Goal: Information Seeking & Learning: Learn about a topic

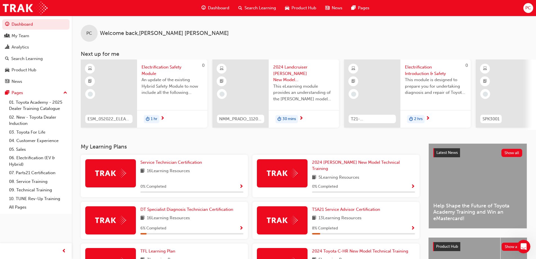
click at [255, 5] on span "Search Learning" at bounding box center [261, 8] width 32 height 6
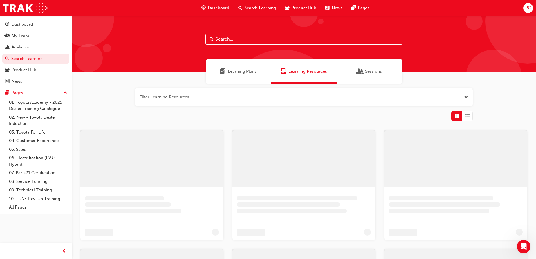
click at [270, 37] on input "text" at bounding box center [303, 39] width 197 height 11
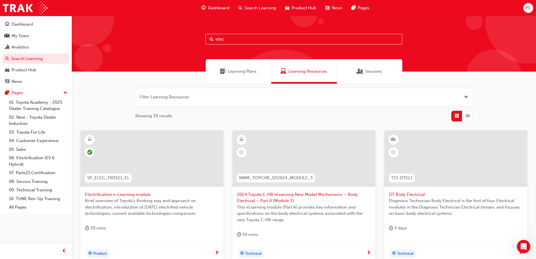
click at [231, 41] on input "elec" at bounding box center [303, 39] width 197 height 11
paste input "Electrification Safety Module ESM_052022_ELEARN"
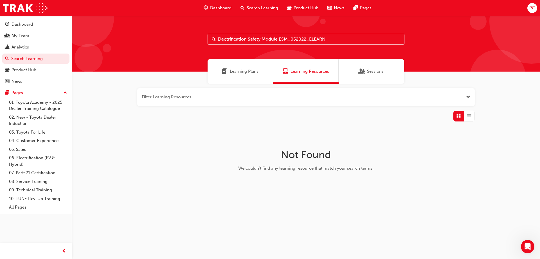
drag, startPoint x: 334, startPoint y: 40, endPoint x: 279, endPoint y: 41, distance: 55.8
click at [279, 41] on input "Electrification Safety Module ESM_052022_ELEARN" at bounding box center [306, 39] width 197 height 11
type input "Electrification"
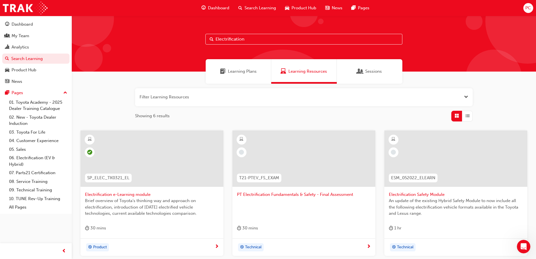
click at [415, 177] on span "ESM_052022_ELEARN" at bounding box center [413, 178] width 44 height 6
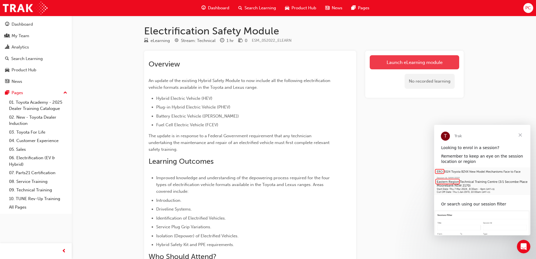
click at [443, 65] on link "Launch eLearning module" at bounding box center [415, 62] width 90 height 14
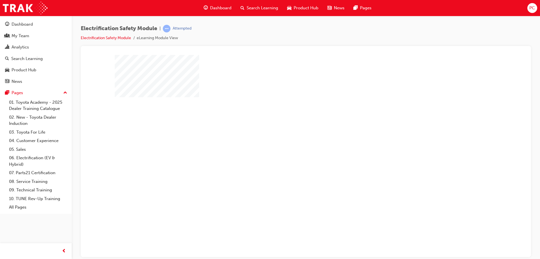
click at [290, 139] on div "play" at bounding box center [290, 139] width 0 height 0
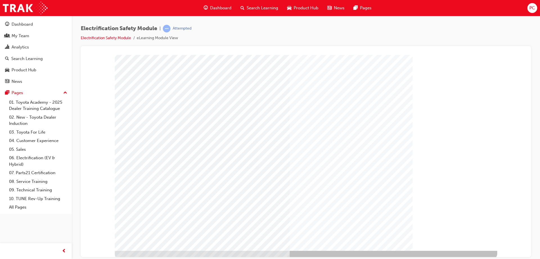
scroll to position [9, 0]
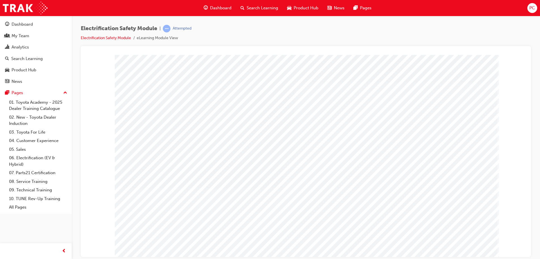
drag, startPoint x: 357, startPoint y: 102, endPoint x: 358, endPoint y: 105, distance: 3.2
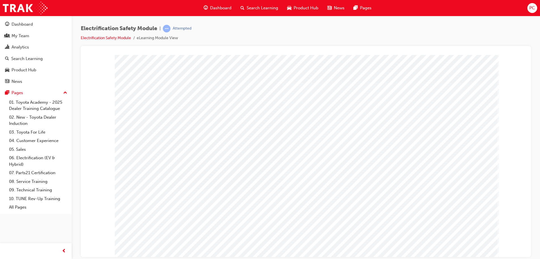
drag, startPoint x: 415, startPoint y: 203, endPoint x: 386, endPoint y: 204, distance: 29.3
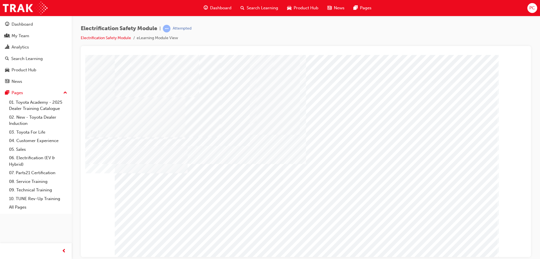
drag, startPoint x: 463, startPoint y: 244, endPoint x: 469, endPoint y: 233, distance: 12.5
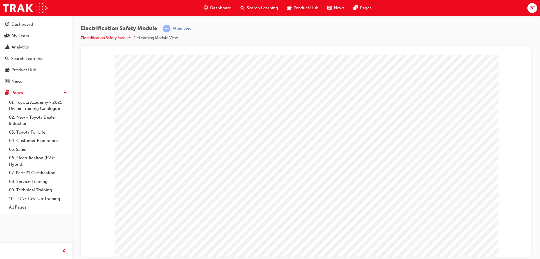
drag, startPoint x: 381, startPoint y: 139, endPoint x: 414, endPoint y: 118, distance: 39.1
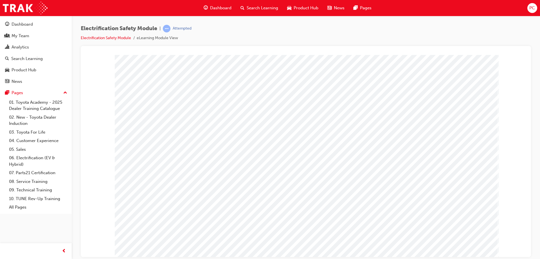
click at [278, 209] on html at bounding box center [359, 155] width 180 height 108
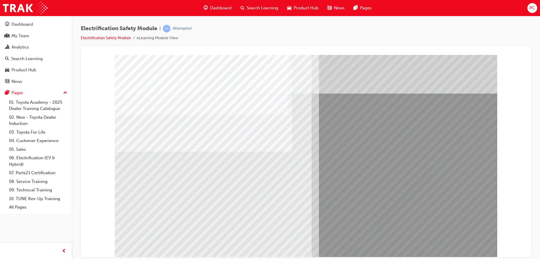
drag, startPoint x: 201, startPoint y: 213, endPoint x: 162, endPoint y: 213, distance: 38.8
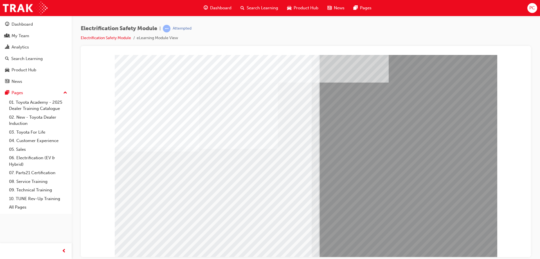
click at [504, 57] on div "multistate" at bounding box center [306, 57] width 437 height 0
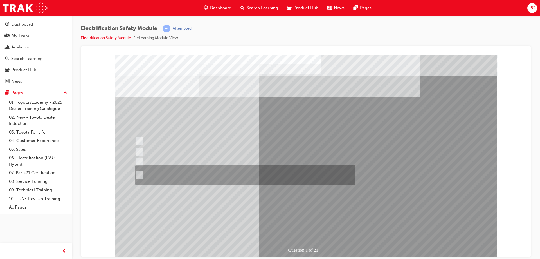
click at [203, 173] on div at bounding box center [244, 175] width 220 height 21
radio input "true"
click at [187, 172] on div at bounding box center [244, 175] width 220 height 21
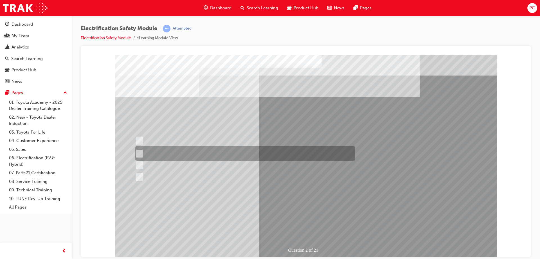
click at [180, 151] on div at bounding box center [244, 153] width 220 height 14
radio input "true"
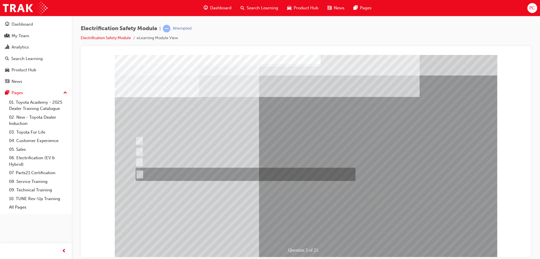
click at [262, 170] on div at bounding box center [244, 173] width 220 height 13
radio input "true"
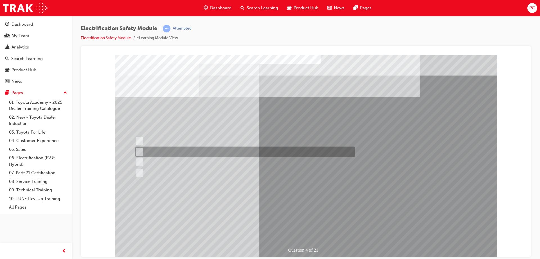
click at [180, 150] on div at bounding box center [244, 151] width 220 height 10
checkbox input "true"
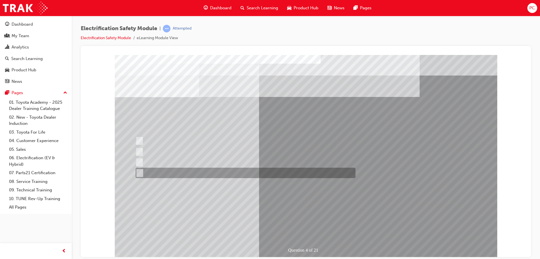
click at [183, 173] on div at bounding box center [244, 172] width 220 height 10
checkbox input "true"
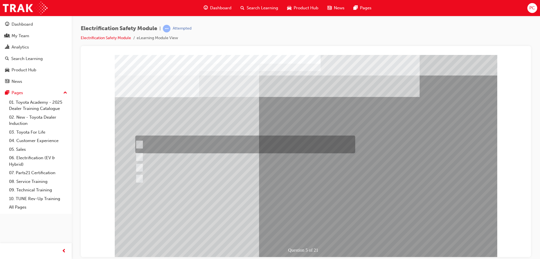
click at [201, 144] on div at bounding box center [244, 144] width 220 height 18
checkbox input "true"
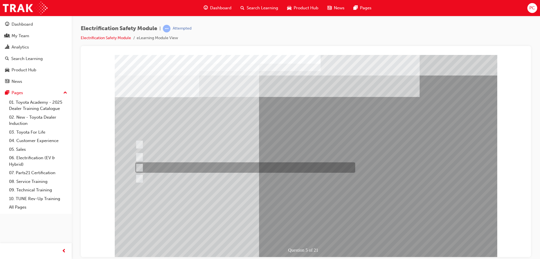
click at [207, 166] on div at bounding box center [244, 167] width 220 height 10
checkbox input "true"
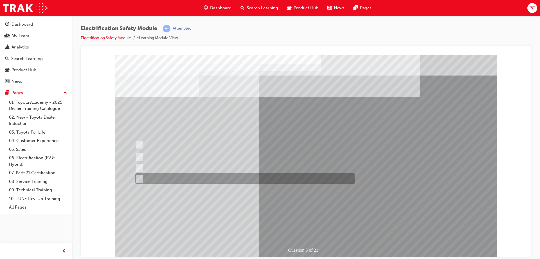
click at [198, 175] on div at bounding box center [244, 178] width 220 height 10
checkbox input "true"
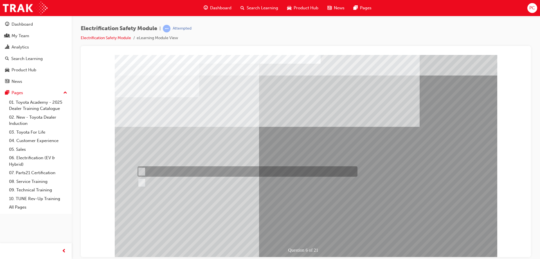
click at [159, 169] on div at bounding box center [246, 171] width 220 height 10
radio input "true"
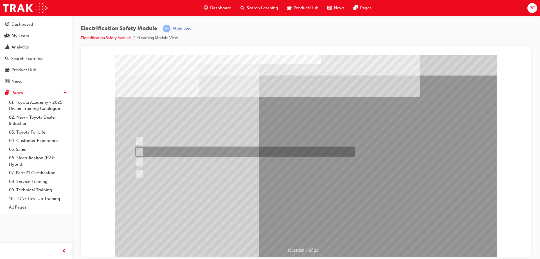
click at [216, 155] on div at bounding box center [244, 151] width 220 height 10
radio input "true"
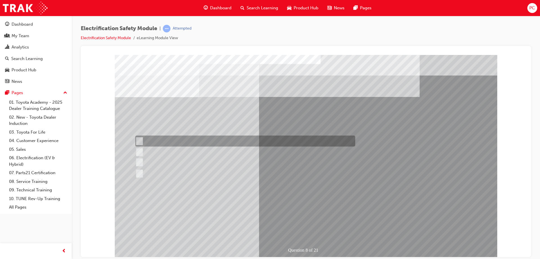
click at [202, 142] on div at bounding box center [244, 140] width 220 height 11
radio input "true"
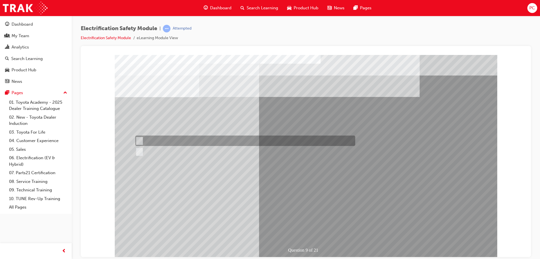
click at [154, 140] on div at bounding box center [244, 140] width 220 height 10
radio input "true"
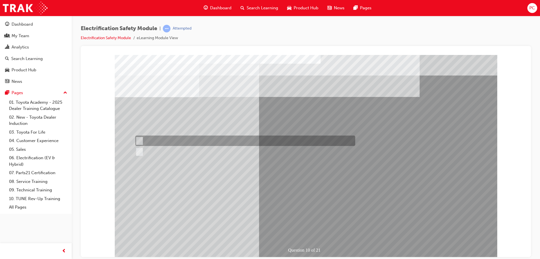
click at [144, 140] on div at bounding box center [244, 140] width 220 height 10
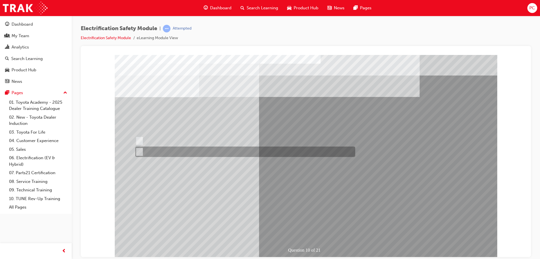
click at [149, 150] on div at bounding box center [244, 151] width 220 height 10
radio input "false"
radio input "true"
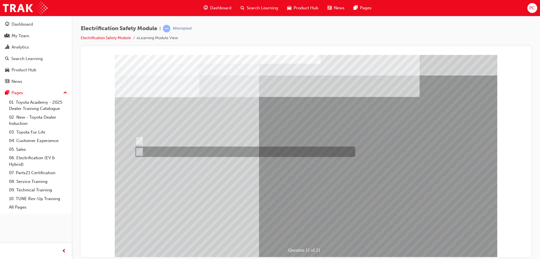
click at [154, 149] on div at bounding box center [244, 151] width 220 height 10
radio input "true"
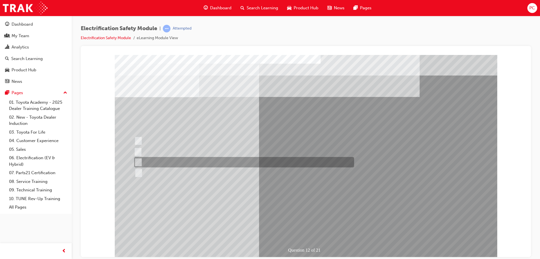
click at [204, 163] on div at bounding box center [243, 162] width 220 height 10
radio input "true"
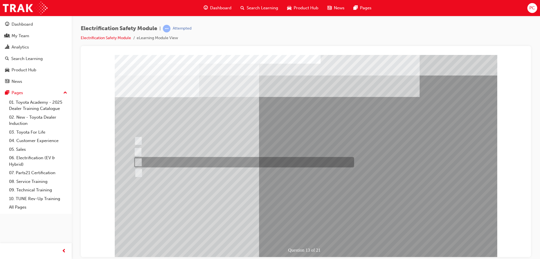
click at [173, 161] on div at bounding box center [243, 162] width 220 height 10
radio input "true"
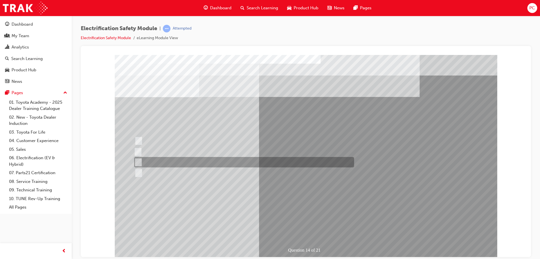
click at [172, 161] on div at bounding box center [243, 162] width 220 height 10
radio input "true"
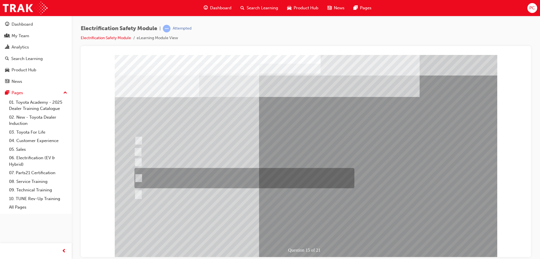
click at [213, 173] on div at bounding box center [243, 178] width 220 height 20
radio input "true"
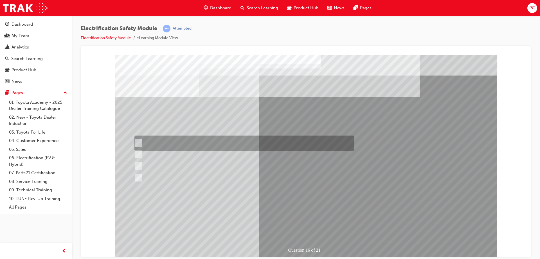
click at [195, 145] on div at bounding box center [243, 142] width 220 height 15
radio input "true"
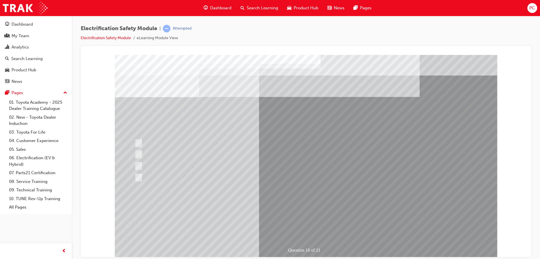
drag, startPoint x: 306, startPoint y: 221, endPoint x: 302, endPoint y: 224, distance: 5.2
click at [306, 221] on div "Question 16 of 21" at bounding box center [306, 156] width 383 height 203
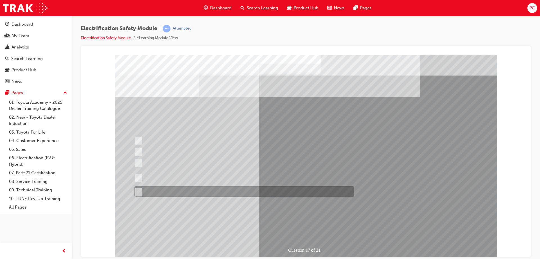
click at [182, 193] on div at bounding box center [243, 191] width 220 height 10
radio input "true"
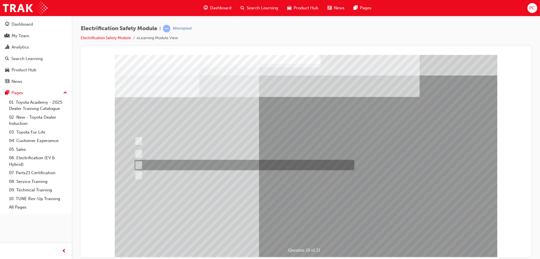
click at [192, 166] on div at bounding box center [243, 165] width 220 height 10
radio input "true"
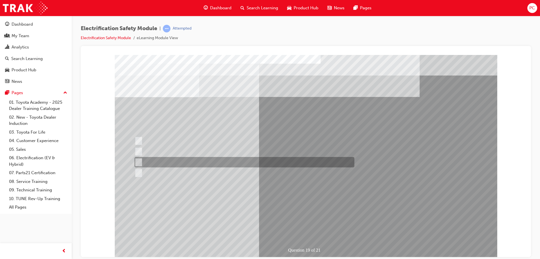
click at [214, 160] on div at bounding box center [243, 162] width 220 height 10
radio input "true"
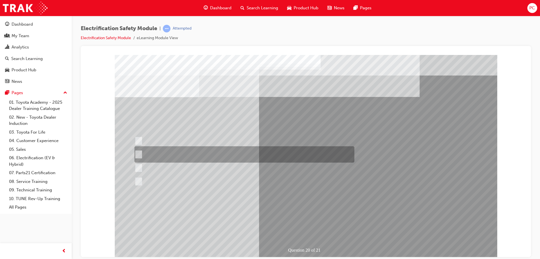
click at [168, 157] on div at bounding box center [243, 154] width 220 height 16
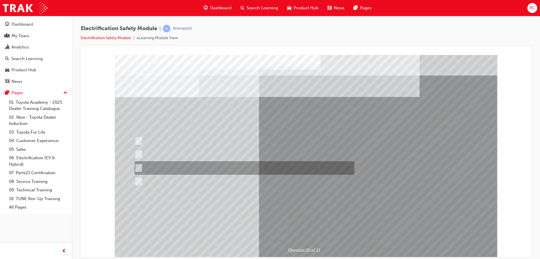
click at [169, 168] on div at bounding box center [243, 168] width 220 height 14
radio input "false"
radio input "true"
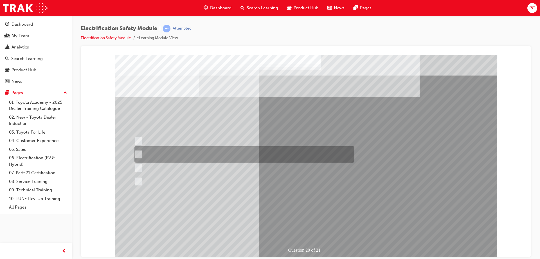
click at [206, 155] on div at bounding box center [243, 154] width 220 height 16
radio input "true"
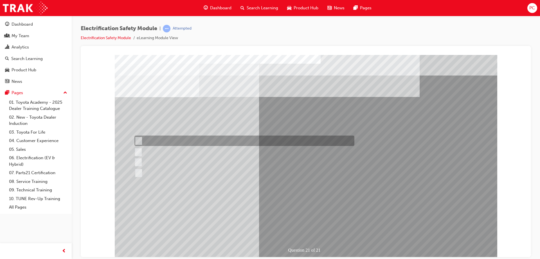
click at [171, 143] on div at bounding box center [243, 140] width 220 height 10
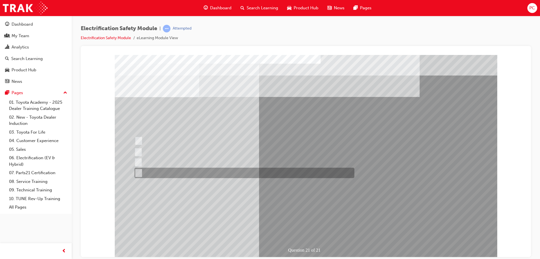
click at [182, 172] on div at bounding box center [243, 172] width 220 height 10
radio input "false"
radio input "true"
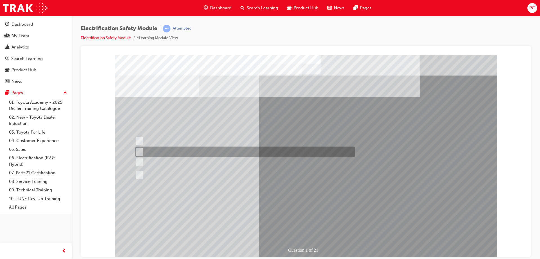
click at [240, 152] on div at bounding box center [244, 151] width 220 height 10
radio input "true"
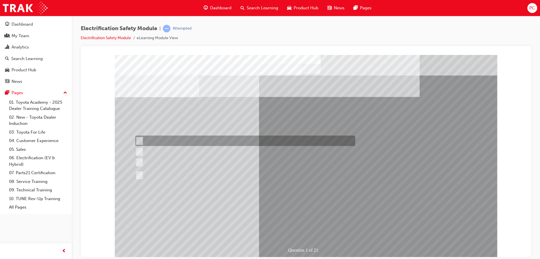
click at [195, 142] on div at bounding box center [244, 140] width 220 height 10
radio input "true"
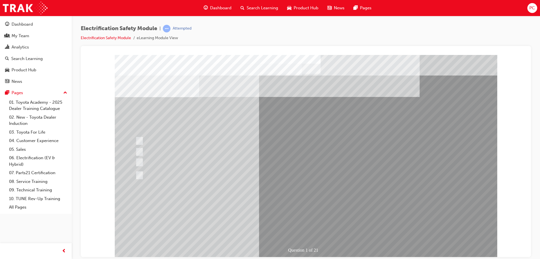
click at [221, 170] on div at bounding box center [244, 175] width 220 height 21
click at [208, 169] on div at bounding box center [244, 175] width 220 height 21
click at [207, 169] on div at bounding box center [244, 175] width 220 height 21
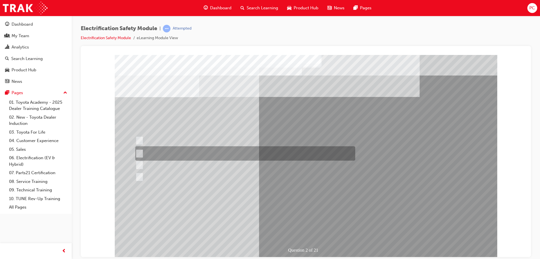
click at [208, 149] on div at bounding box center [244, 153] width 220 height 14
radio input "true"
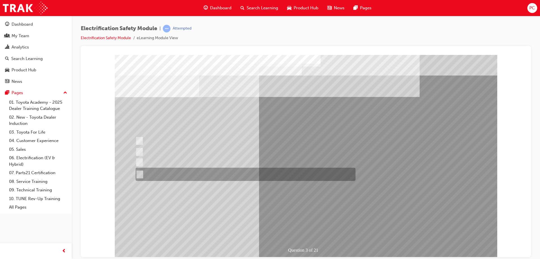
click at [206, 174] on div at bounding box center [244, 173] width 220 height 13
radio input "true"
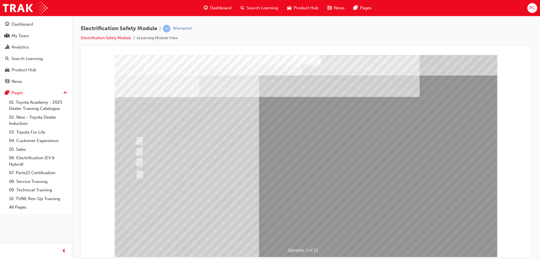
drag, startPoint x: 311, startPoint y: 227, endPoint x: 306, endPoint y: 227, distance: 5.6
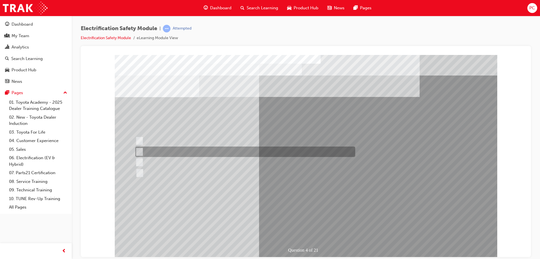
click at [175, 153] on div at bounding box center [244, 151] width 220 height 10
checkbox input "true"
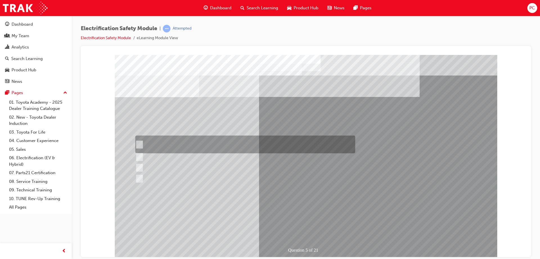
click at [178, 137] on div at bounding box center [244, 144] width 220 height 18
click at [178, 151] on div at bounding box center [244, 144] width 220 height 18
click at [172, 145] on div at bounding box center [244, 144] width 220 height 18
checkbox input "true"
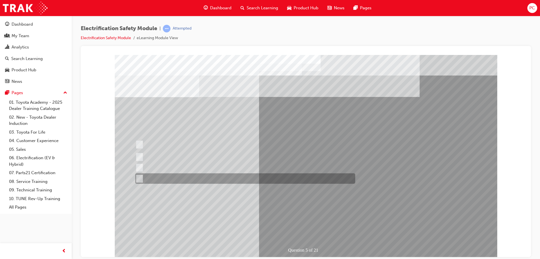
click at [192, 177] on div at bounding box center [244, 178] width 220 height 10
checkbox input "true"
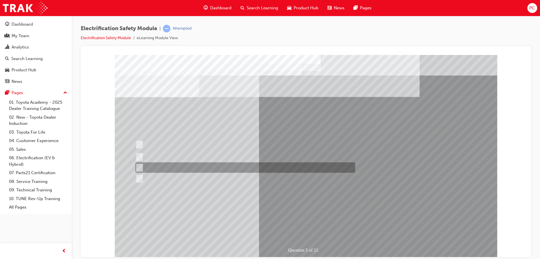
click at [186, 169] on div at bounding box center [244, 167] width 220 height 10
checkbox input "true"
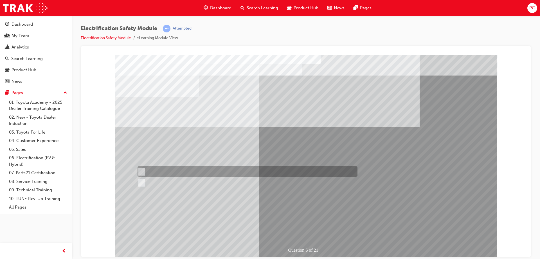
click at [146, 169] on div at bounding box center [246, 171] width 220 height 10
radio input "true"
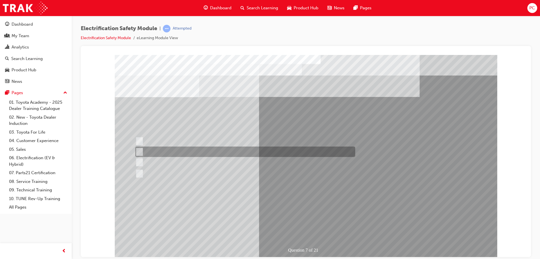
click at [197, 154] on div at bounding box center [244, 151] width 220 height 10
radio input "true"
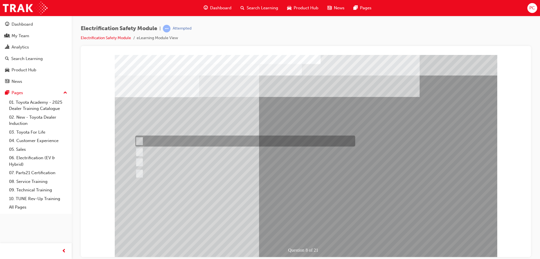
click at [176, 142] on div at bounding box center [244, 140] width 220 height 11
radio input "true"
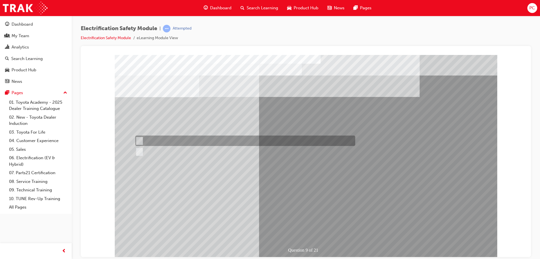
click at [156, 137] on div at bounding box center [244, 140] width 220 height 10
radio input "true"
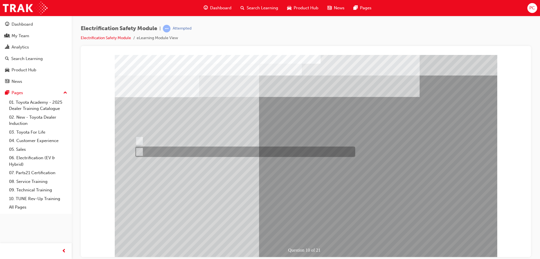
click at [152, 148] on div at bounding box center [244, 151] width 220 height 10
radio input "true"
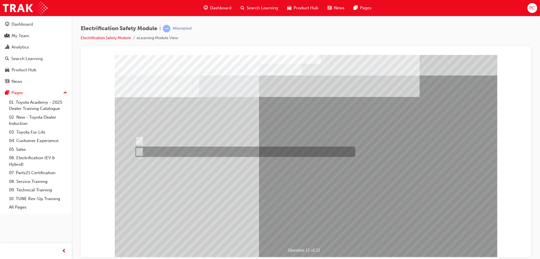
click at [155, 150] on div at bounding box center [244, 151] width 220 height 10
radio input "true"
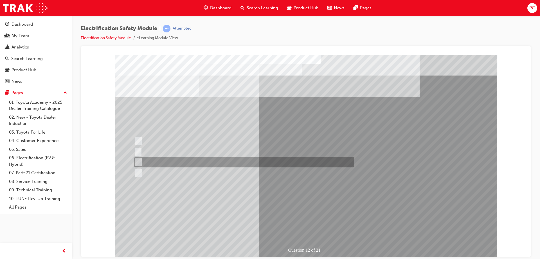
click at [168, 162] on div at bounding box center [243, 162] width 220 height 10
radio input "true"
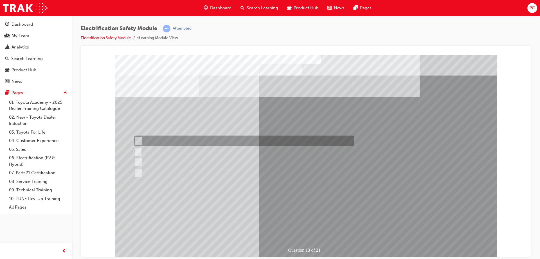
click at [177, 138] on div at bounding box center [243, 140] width 220 height 10
radio input "true"
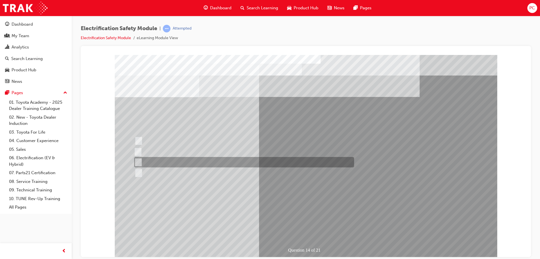
click at [162, 160] on div at bounding box center [243, 162] width 220 height 10
radio input "true"
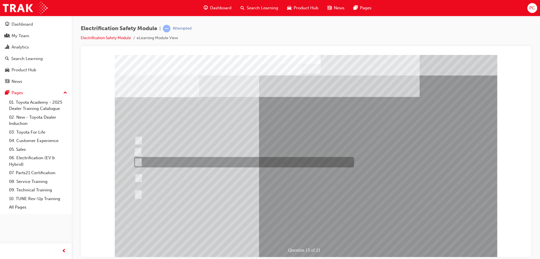
click at [193, 178] on div at bounding box center [243, 178] width 220 height 20
radio input "true"
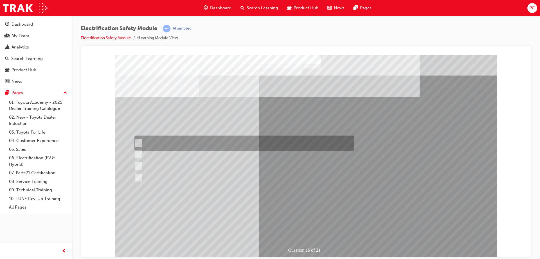
click at [184, 144] on div at bounding box center [243, 142] width 220 height 15
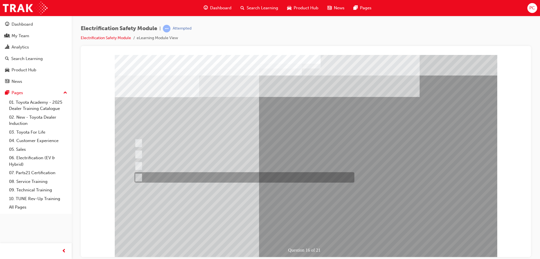
click at [210, 180] on div at bounding box center [243, 177] width 220 height 10
radio input "false"
radio input "true"
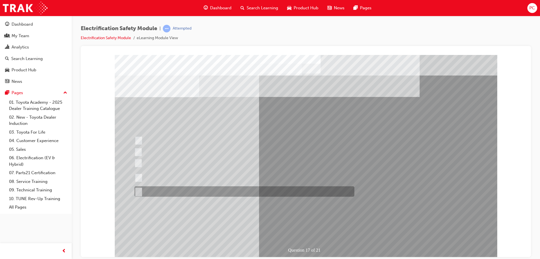
click at [155, 189] on div at bounding box center [243, 191] width 220 height 10
radio input "true"
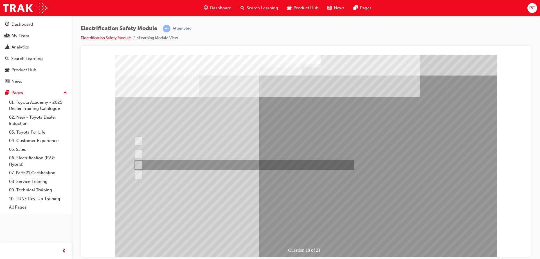
click at [200, 165] on div at bounding box center [243, 165] width 220 height 10
radio input "true"
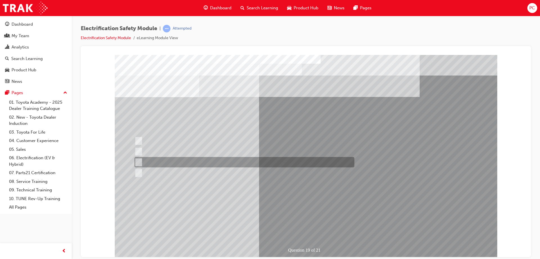
click at [229, 162] on div at bounding box center [243, 162] width 220 height 10
radio input "true"
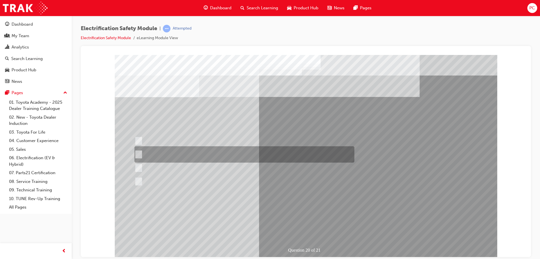
click at [175, 149] on div at bounding box center [243, 154] width 220 height 16
radio input "true"
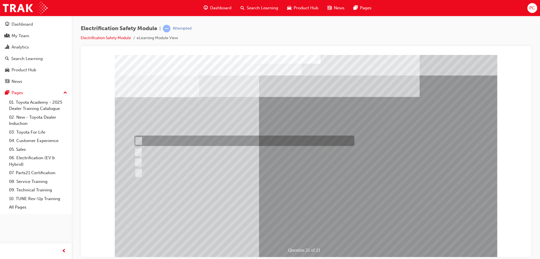
click at [164, 139] on div at bounding box center [243, 140] width 220 height 10
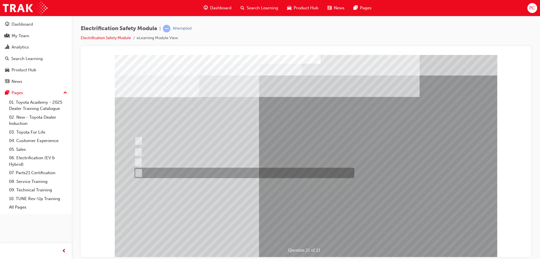
click at [164, 172] on div at bounding box center [243, 172] width 220 height 10
radio input "false"
radio input "true"
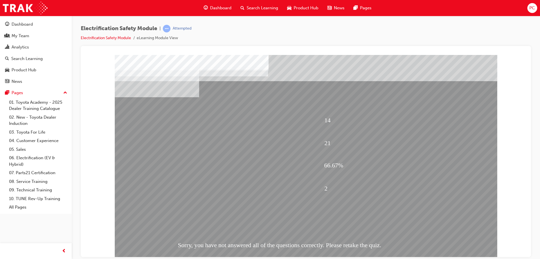
click at [333, 50] on div at bounding box center [306, 151] width 451 height 211
click at [180, 48] on div at bounding box center [306, 151] width 451 height 211
click at [479, 29] on div "Electrification Safety Module | Attempted Electrification Safety Module eLearni…" at bounding box center [306, 35] width 451 height 21
